Goal: Submit feedback/report problem: Submit feedback/report problem

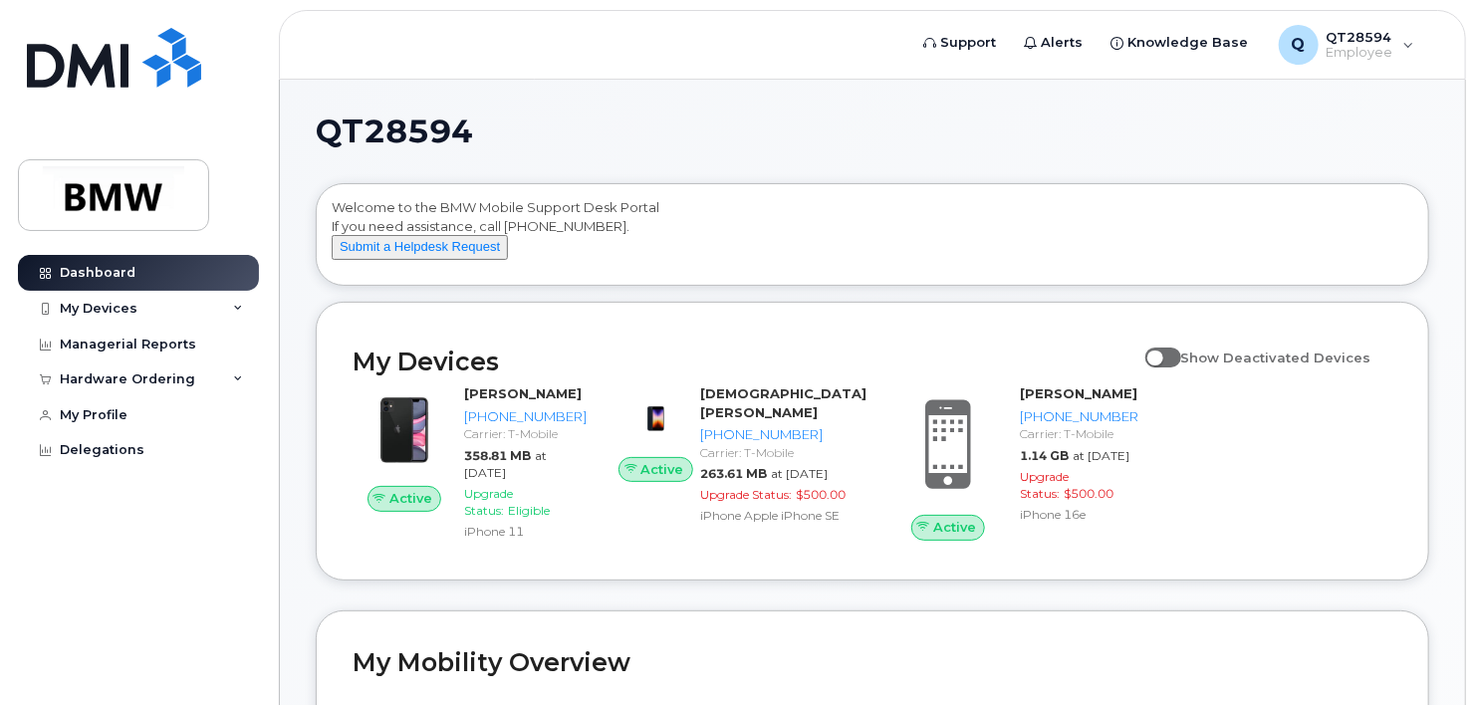
scroll to position [100, 0]
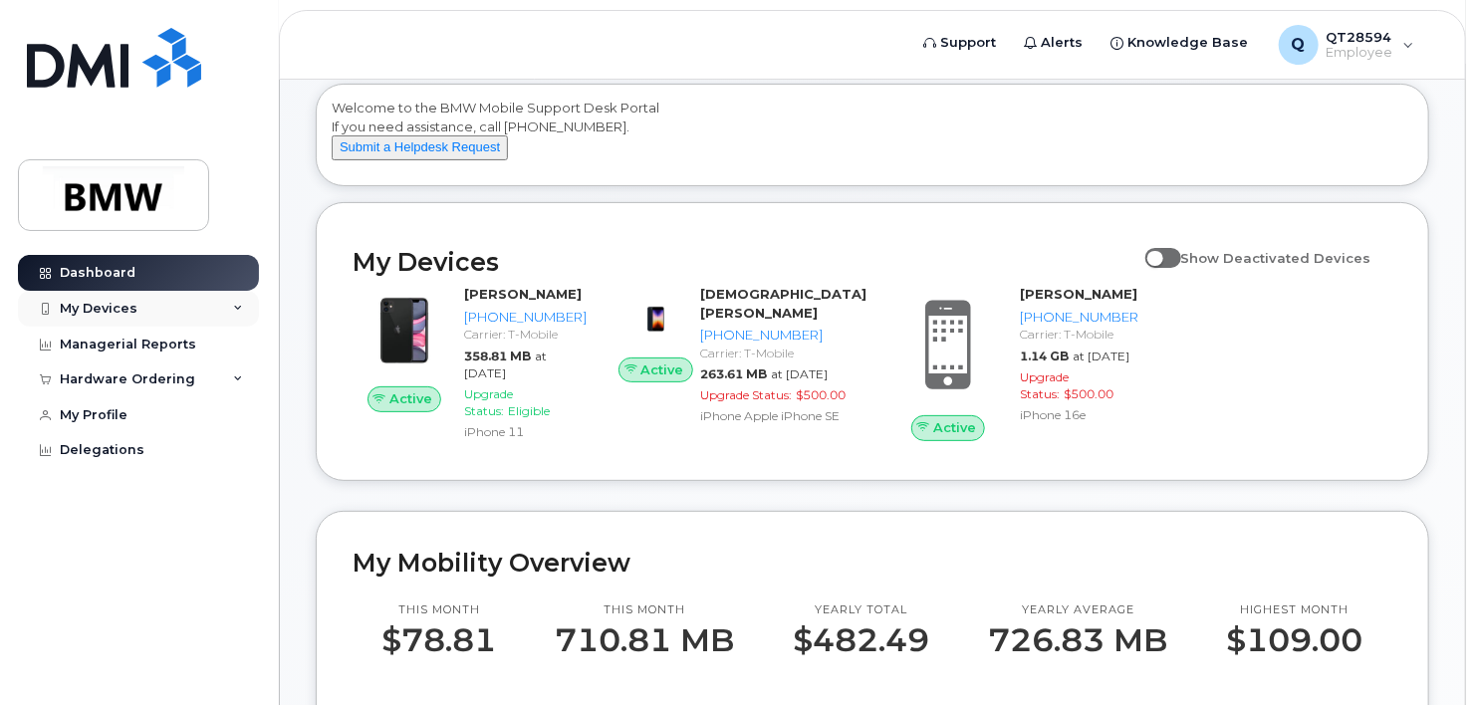
click at [175, 307] on div "My Devices" at bounding box center [138, 309] width 241 height 36
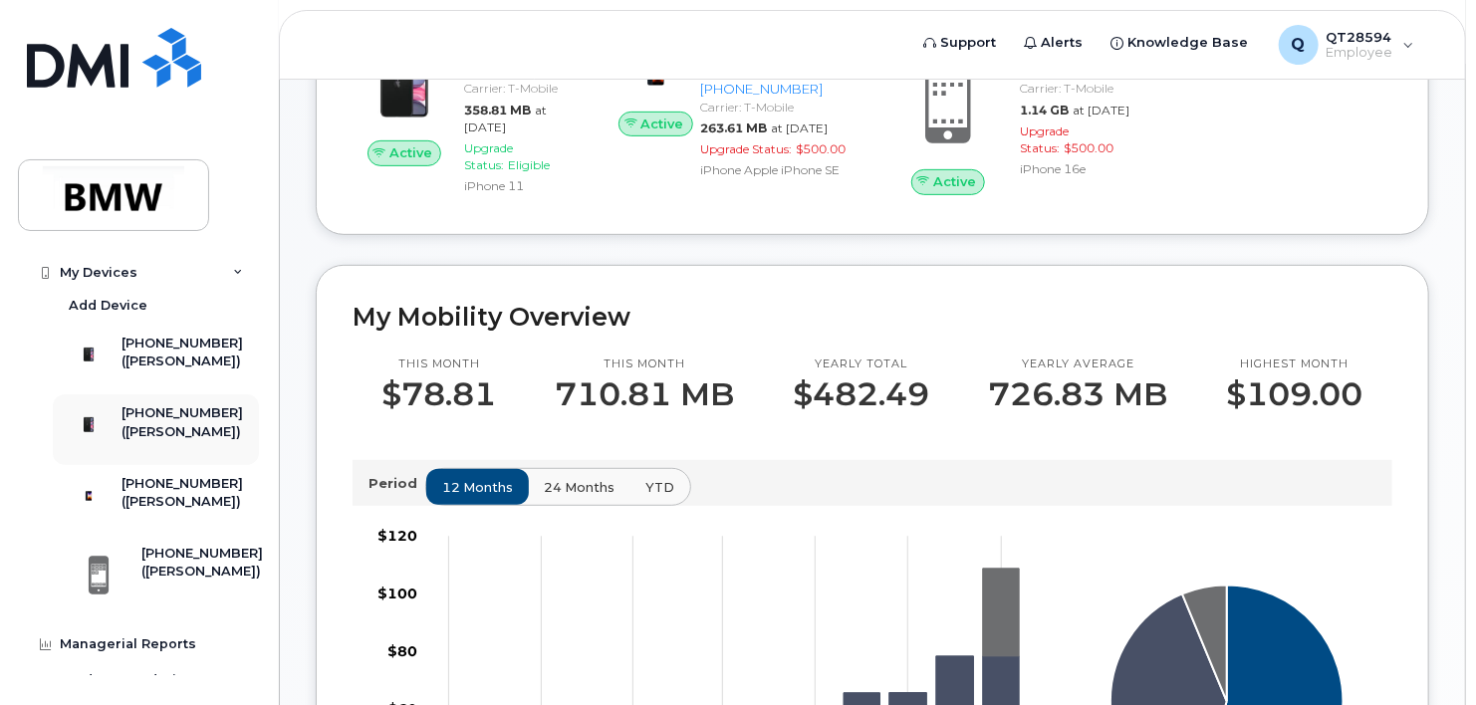
scroll to position [0, 0]
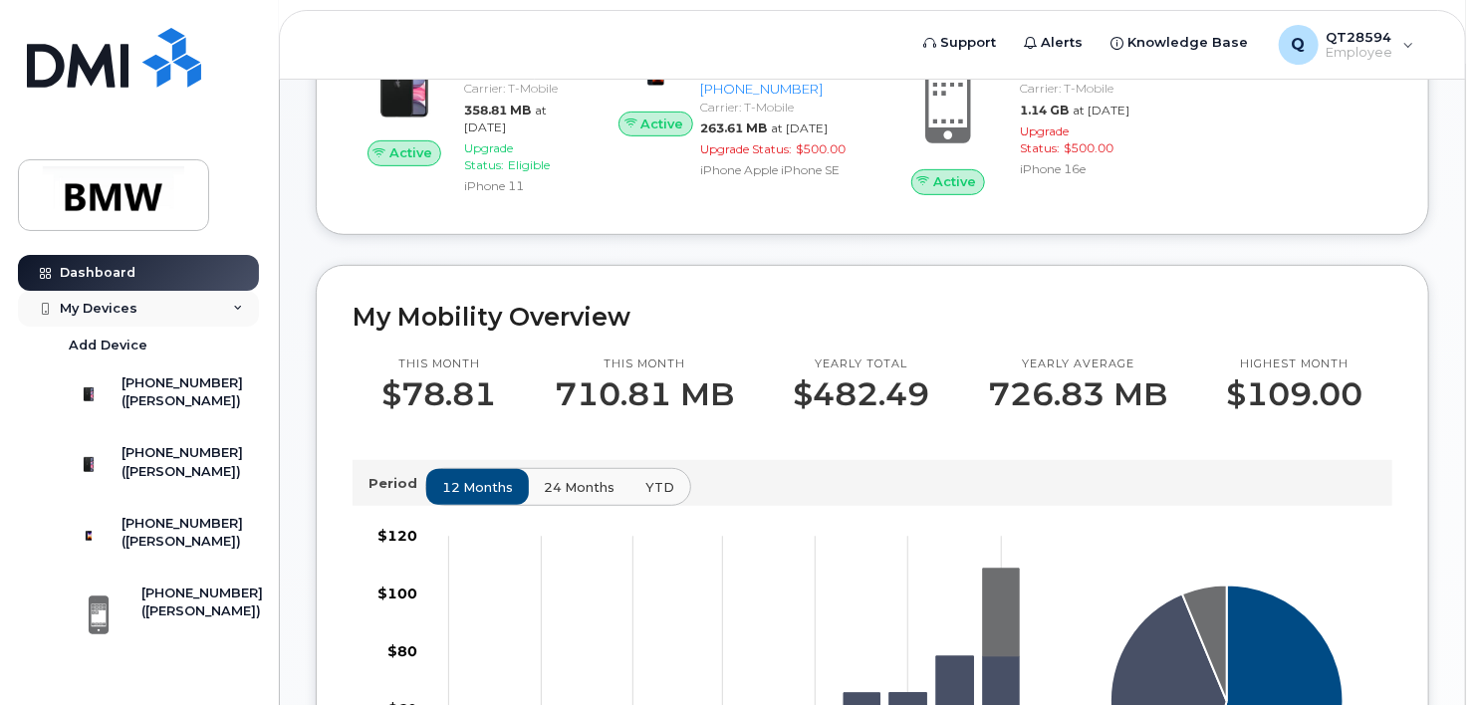
click at [108, 304] on div "My Devices" at bounding box center [99, 309] width 78 height 16
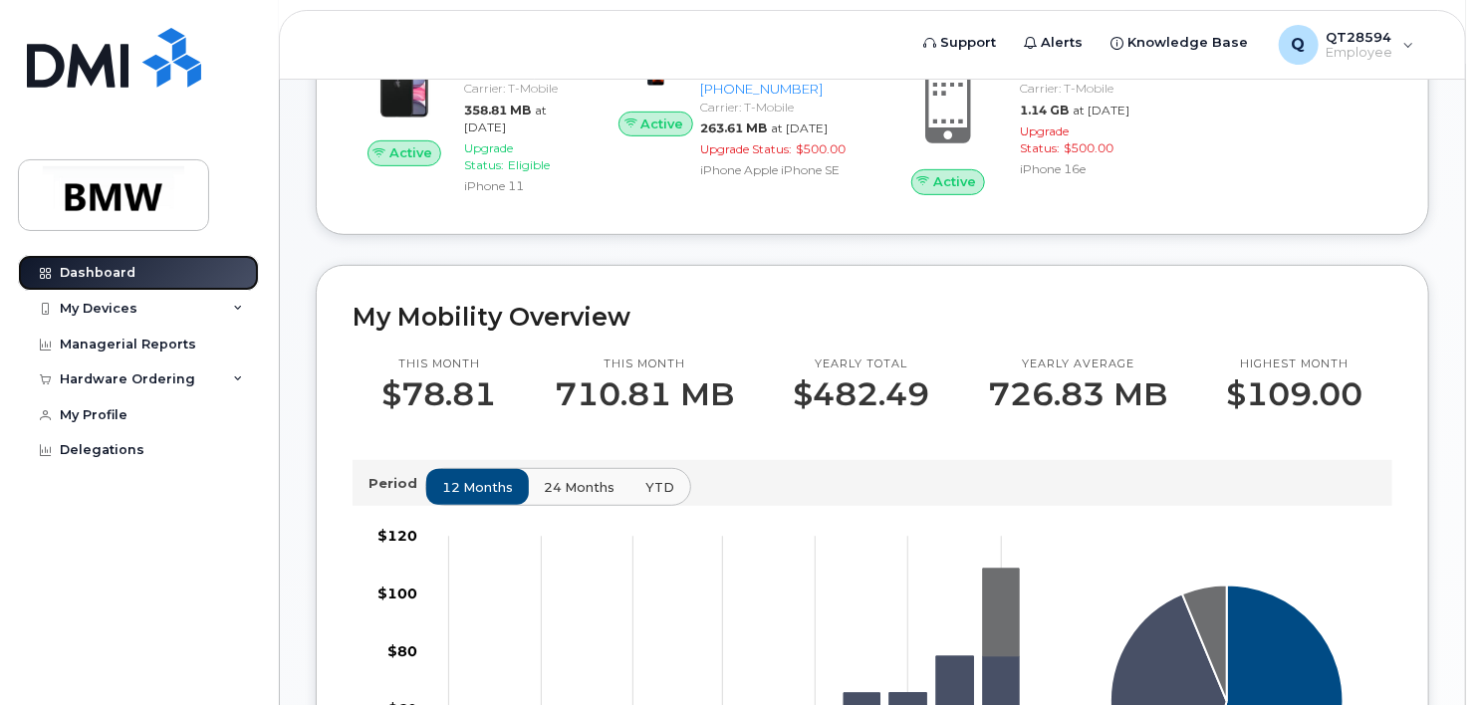
click at [131, 264] on link "Dashboard" at bounding box center [138, 273] width 241 height 36
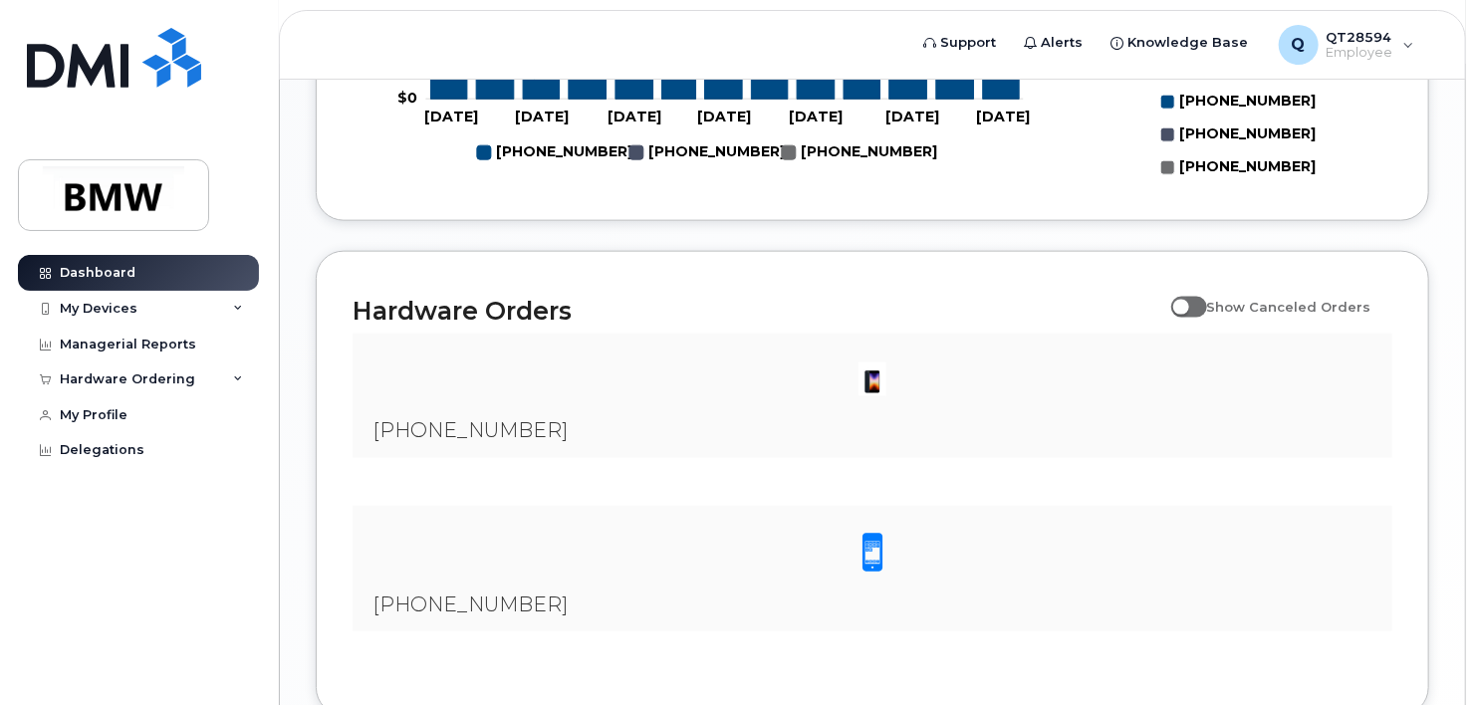
scroll to position [1342, 0]
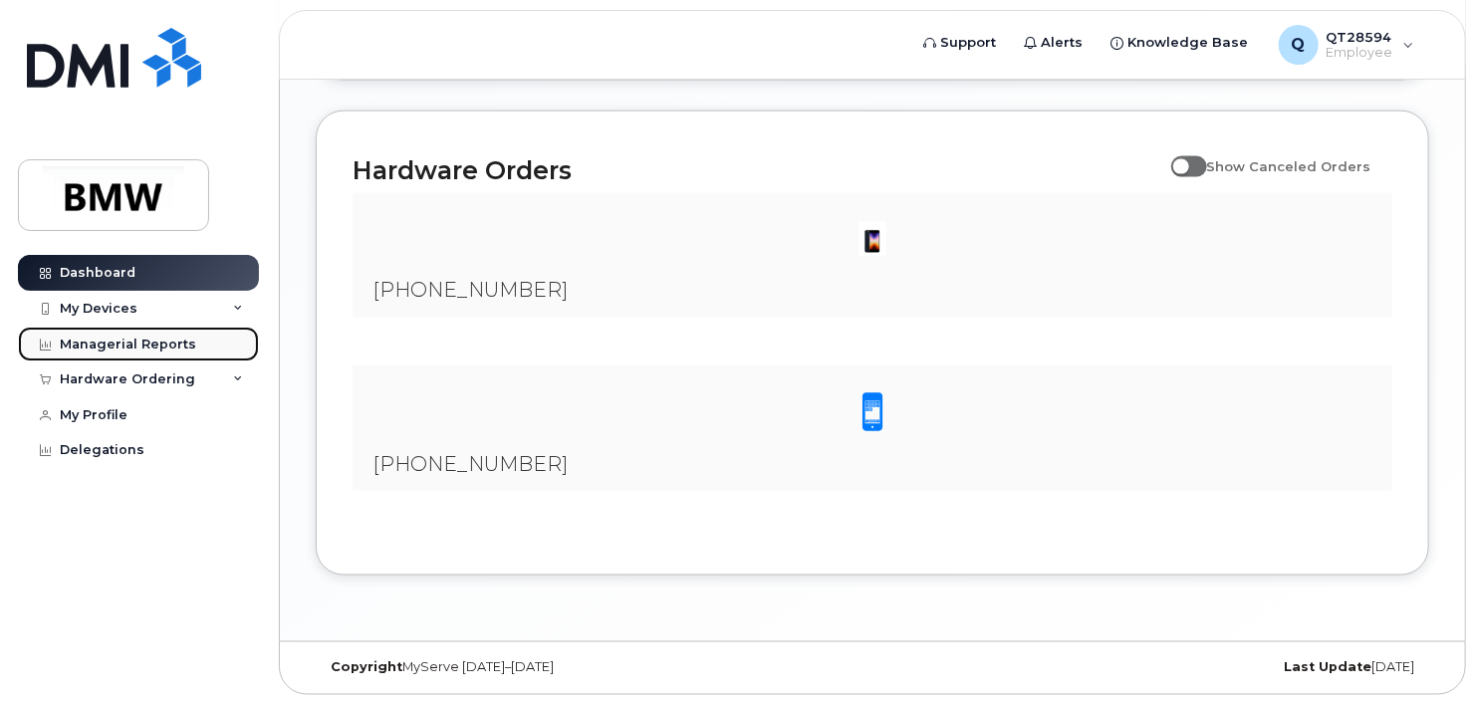
click at [158, 347] on div "Managerial Reports" at bounding box center [128, 345] width 136 height 16
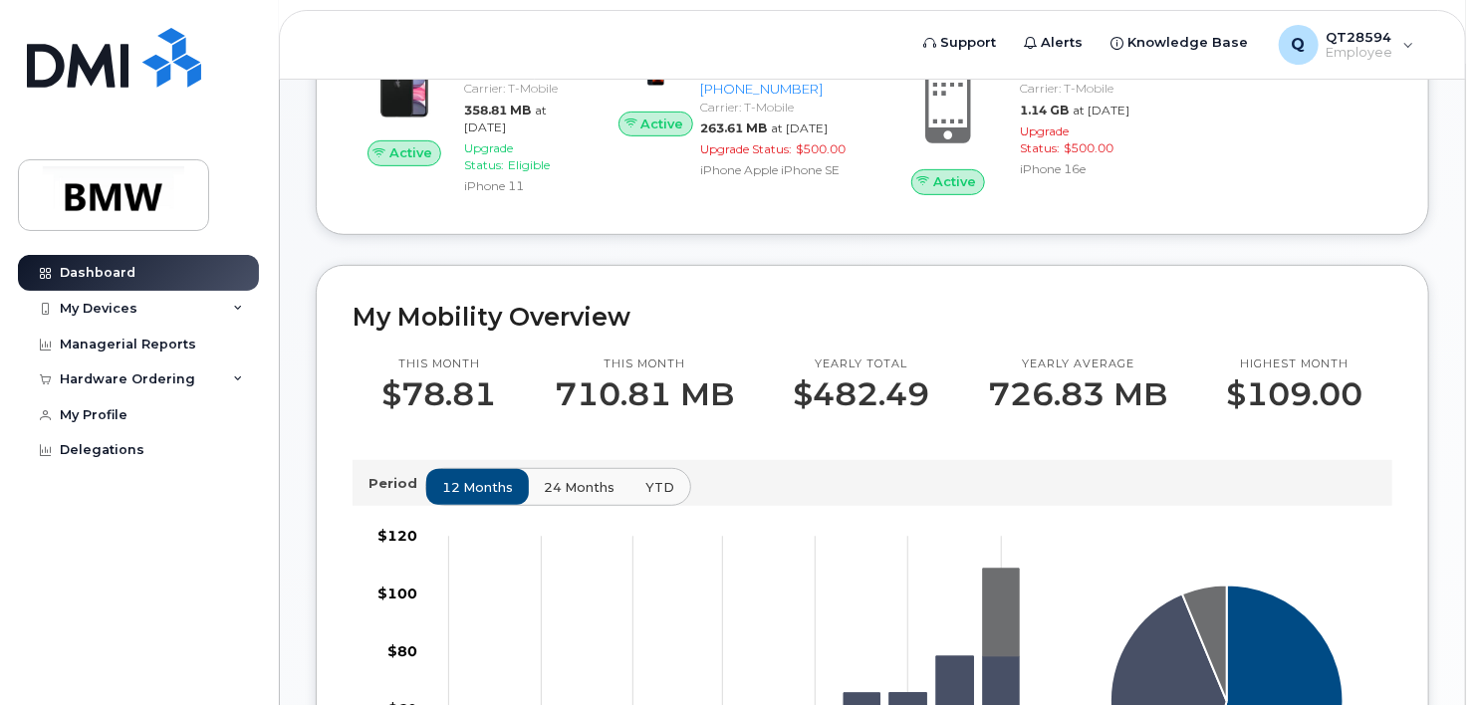
scroll to position [0, 0]
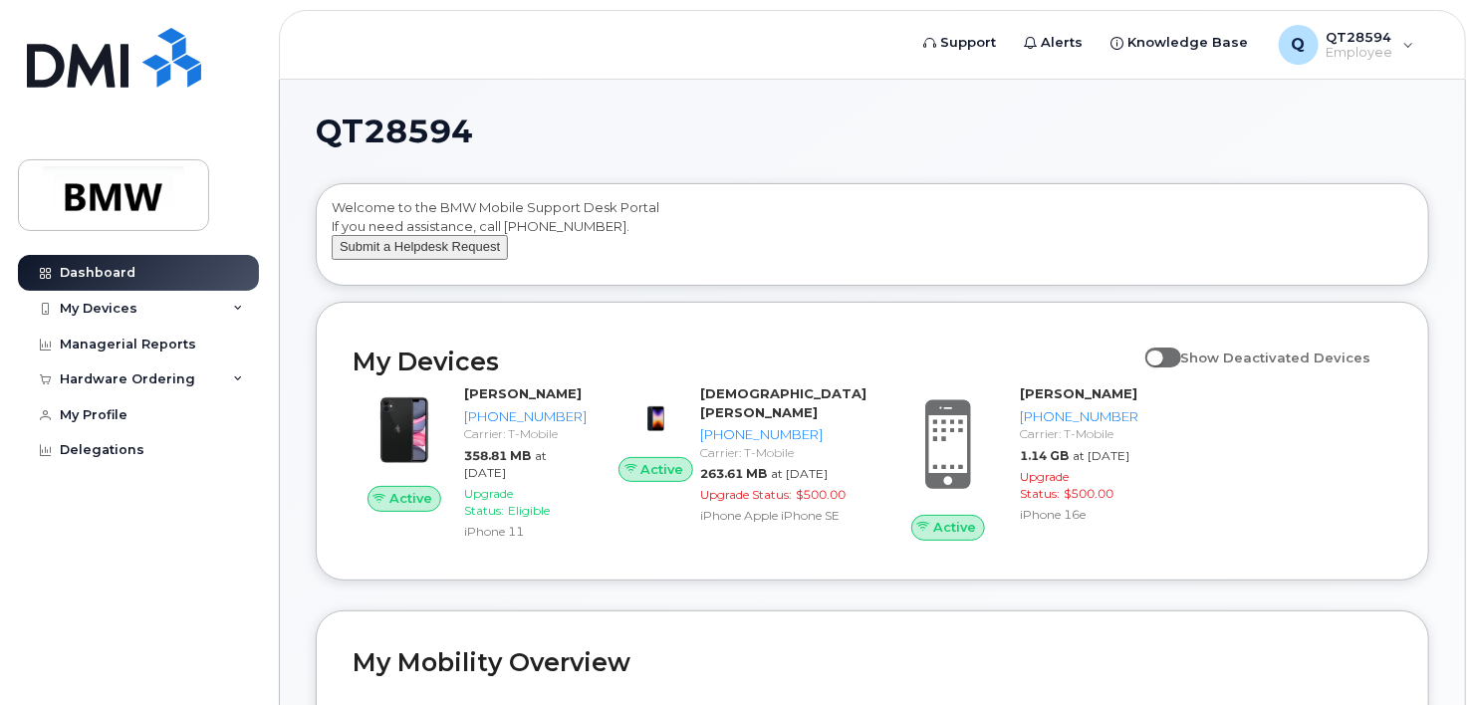
click at [422, 260] on button "Submit a Helpdesk Request" at bounding box center [420, 247] width 176 height 25
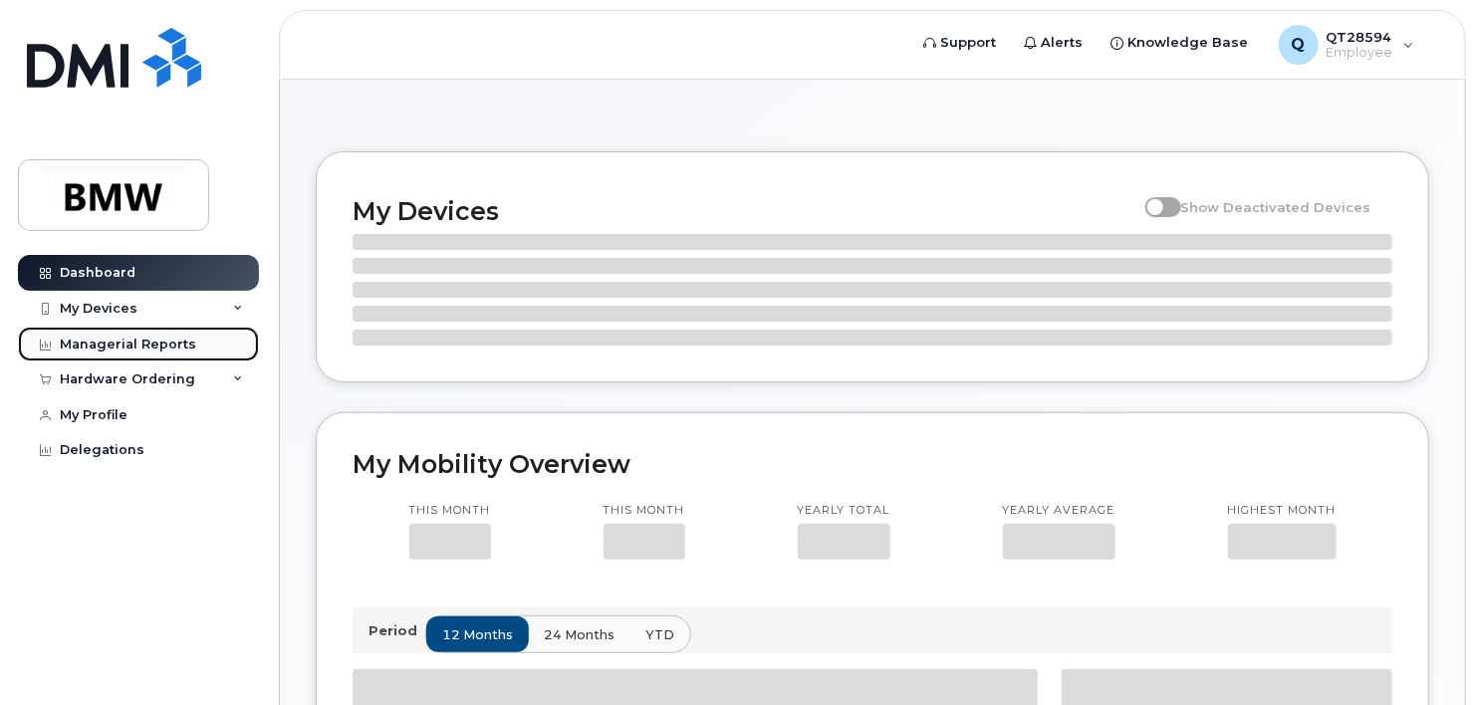
click at [137, 341] on div "Managerial Reports" at bounding box center [128, 345] width 136 height 16
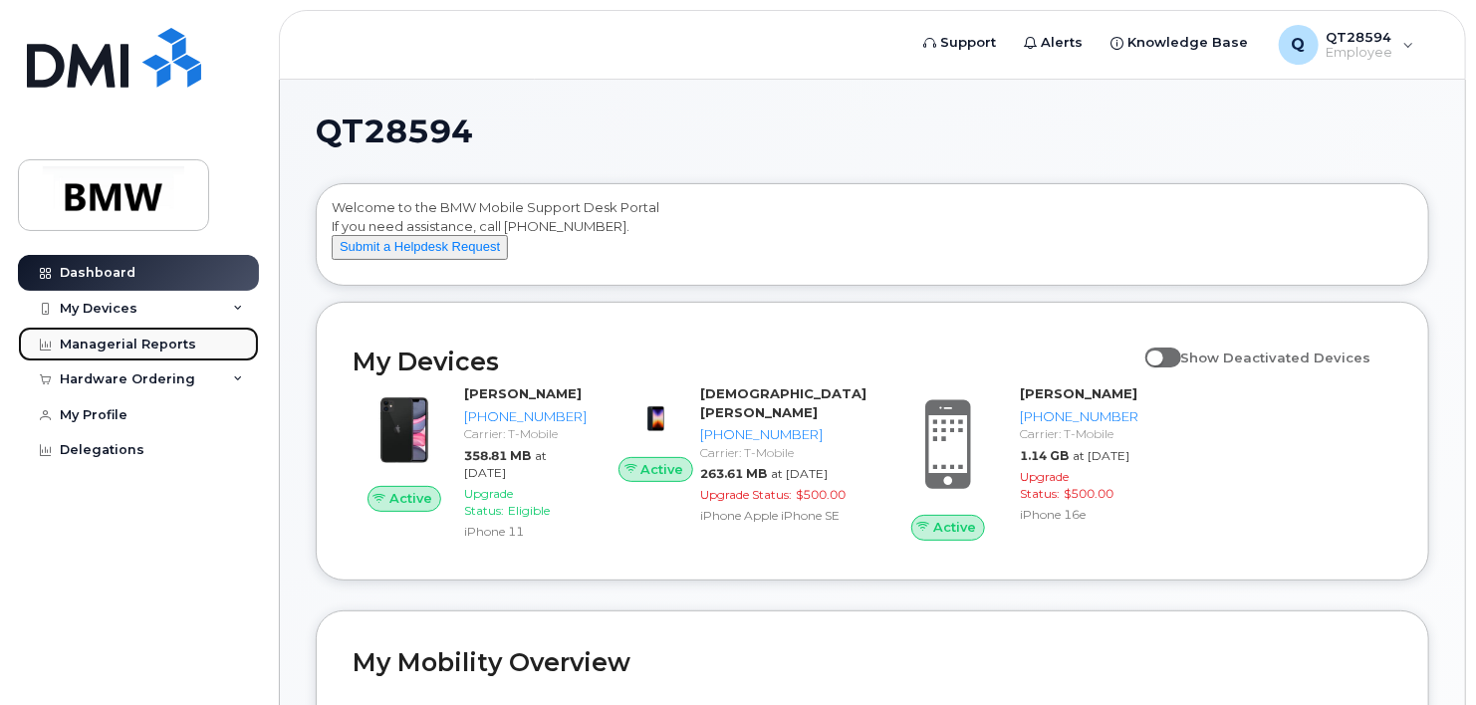
click at [137, 341] on div "Managerial Reports" at bounding box center [128, 345] width 136 height 16
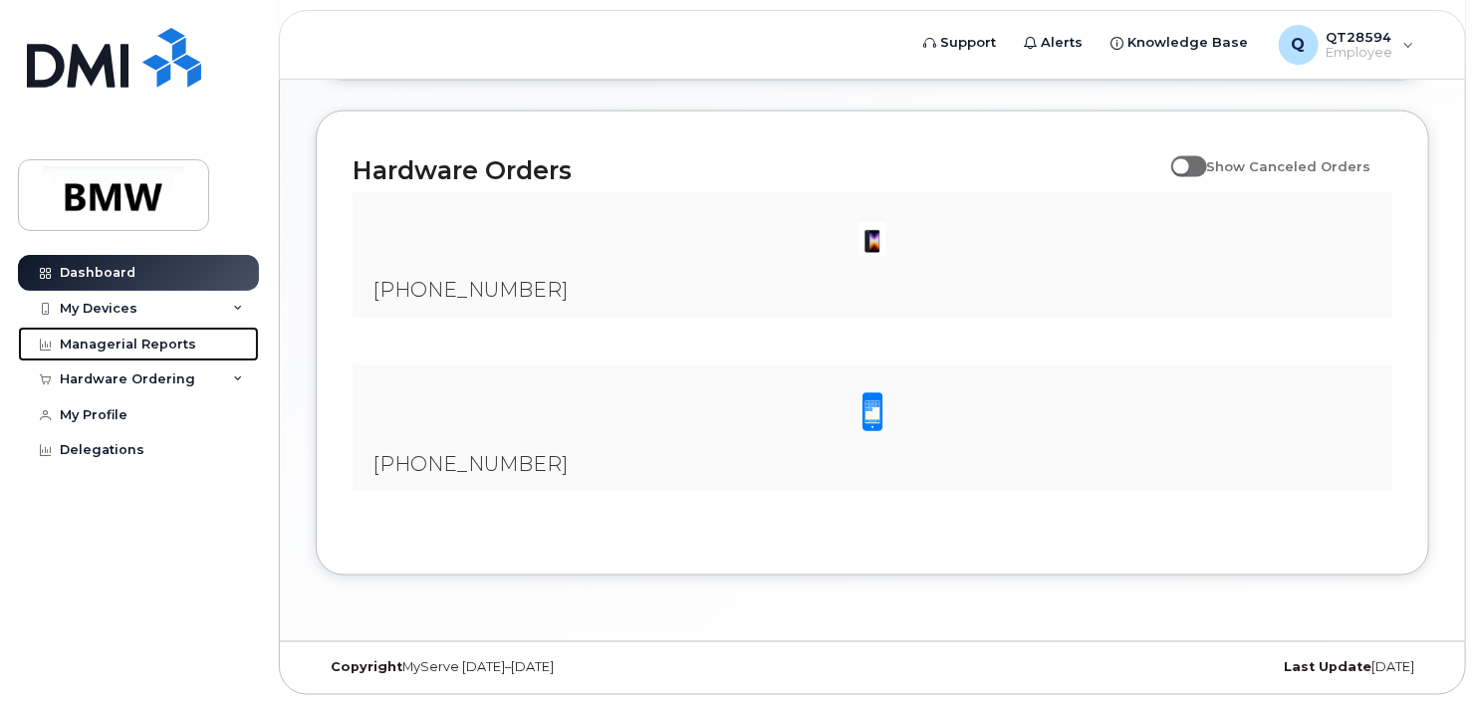
scroll to position [1342, 0]
